Goal: Task Accomplishment & Management: Use online tool/utility

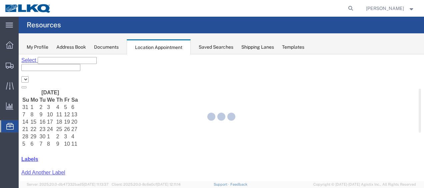
select select "27578"
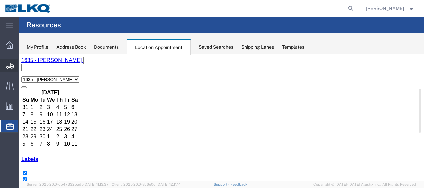
click at [0, 0] on span "Shipment Manager" at bounding box center [0, 0] width 0 height 0
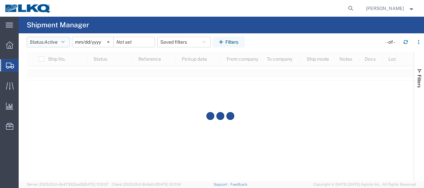
click at [67, 43] on agx-block-ui "Shipment Manager Status: Active Active All Approved Booked Canceled Delivered D…" at bounding box center [221, 99] width 405 height 164
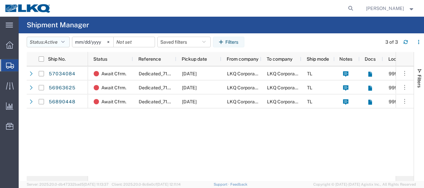
click at [67, 41] on button "Status: Active" at bounding box center [48, 42] width 43 height 11
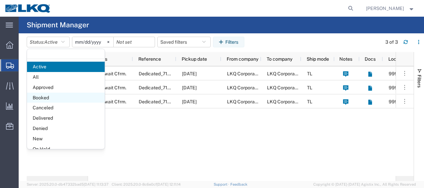
click at [47, 95] on span "Booked" at bounding box center [66, 98] width 78 height 10
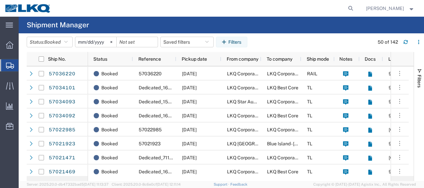
click at [82, 42] on input "[DATE]" at bounding box center [95, 42] width 41 height 10
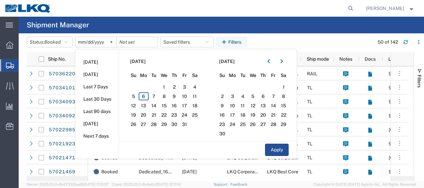
type input "[DATE]"
click at [147, 96] on span "6" at bounding box center [144, 96] width 10 height 8
click at [155, 95] on span "7" at bounding box center [154, 96] width 10 height 8
click at [285, 152] on button "Apply" at bounding box center [277, 150] width 24 height 12
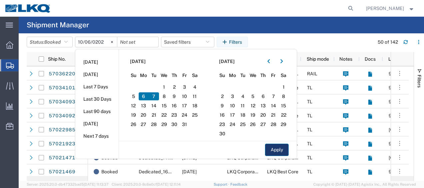
type input "[DATE]"
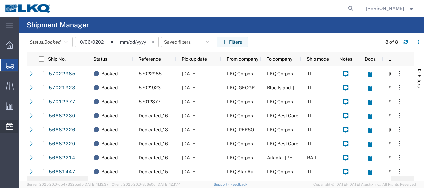
click at [0, 0] on span "Location Appointment" at bounding box center [0, 0] width 0 height 0
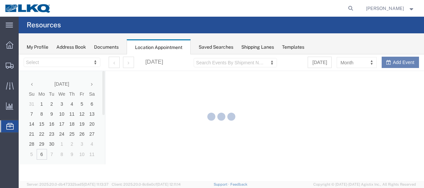
select select "27578"
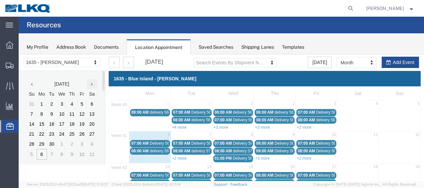
click at [91, 85] on icon at bounding box center [92, 84] width 2 height 5
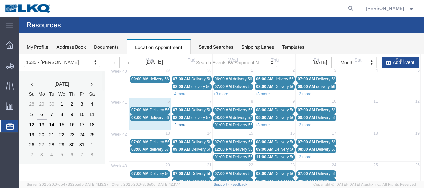
click at [182, 124] on link "+2 more" at bounding box center [179, 125] width 15 height 5
